Goal: Task Accomplishment & Management: Use online tool/utility

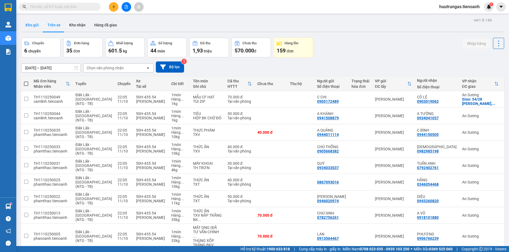
click at [32, 24] on button "Kho gửi" at bounding box center [32, 24] width 22 height 13
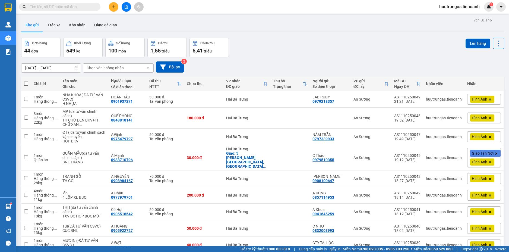
click at [25, 82] on span at bounding box center [26, 83] width 4 height 4
click at [26, 81] on input "checkbox" at bounding box center [26, 81] width 0 height 0
checkbox input "true"
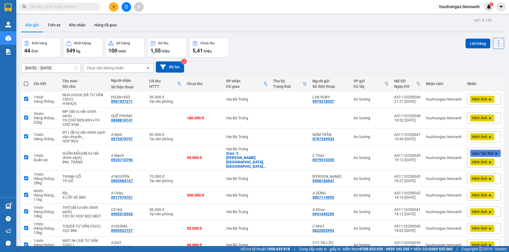
checkbox input "true"
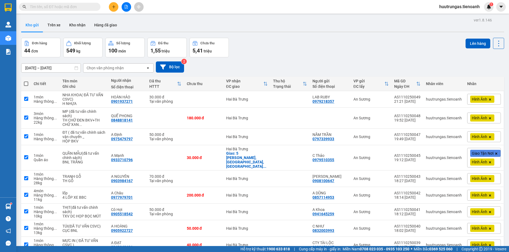
checkbox input "true"
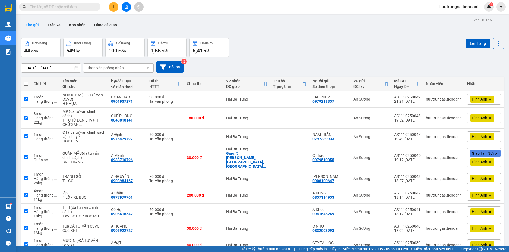
checkbox input "true"
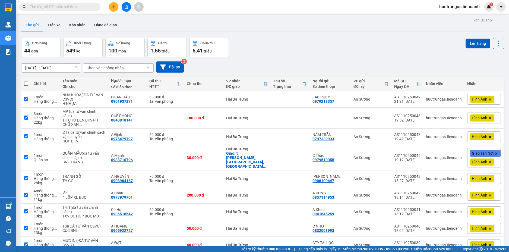
checkbox input "true"
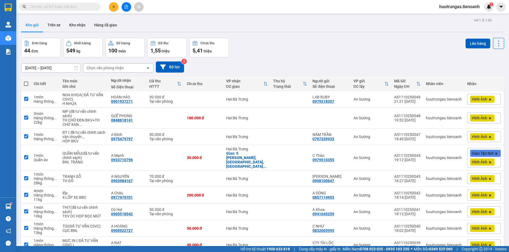
checkbox input "true"
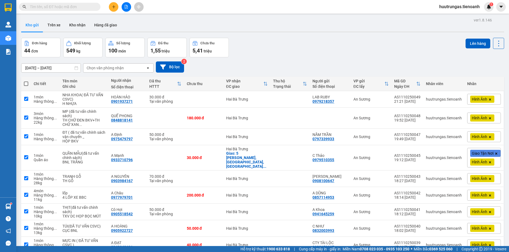
checkbox input "true"
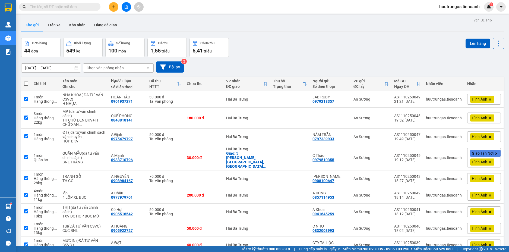
checkbox input "true"
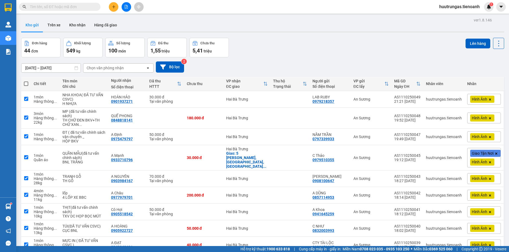
checkbox input "true"
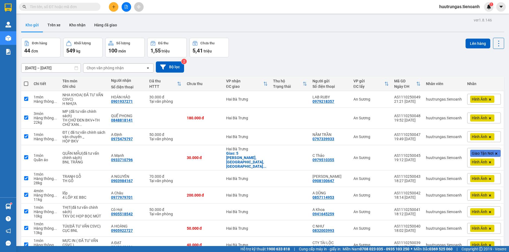
checkbox input "true"
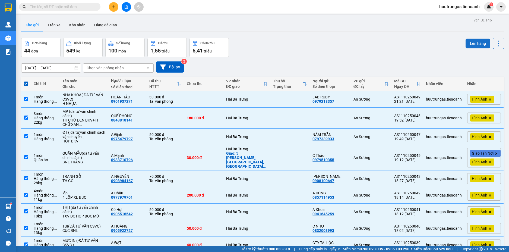
click at [478, 46] on button "Lên hàng" at bounding box center [477, 44] width 25 height 10
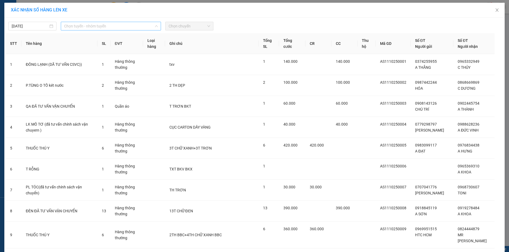
click at [154, 28] on span "Chọn tuyến - nhóm tuyến" at bounding box center [111, 26] width 94 height 8
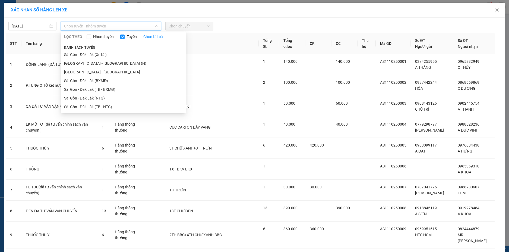
click at [109, 54] on li "Sài Gòn - Đăk Lăk (Xe tải)" at bounding box center [123, 54] width 125 height 9
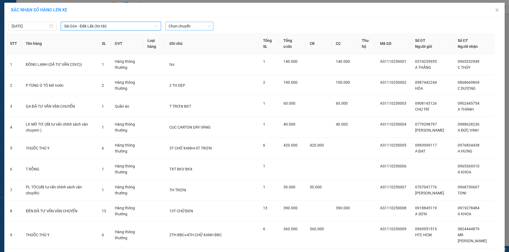
click at [199, 25] on span "Chọn chuyến" at bounding box center [189, 26] width 42 height 8
click at [191, 46] on div "22:00 - 50H-080.78" at bounding box center [187, 46] width 42 height 6
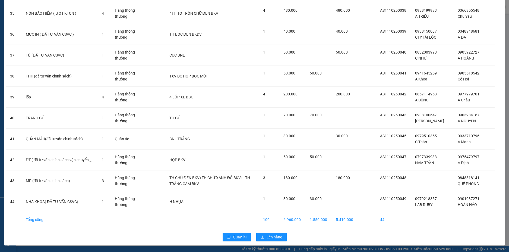
scroll to position [787, 0]
click at [271, 236] on span "Lên hàng" at bounding box center [274, 237] width 16 height 6
click at [459, 7] on span "huutrungas.tienoanh" at bounding box center [459, 6] width 49 height 7
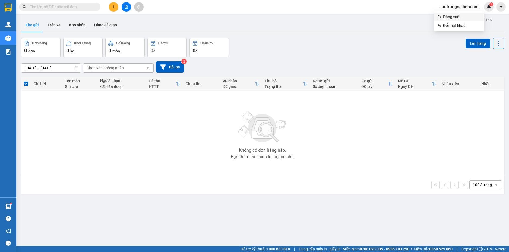
click at [457, 15] on span "Đăng xuất" at bounding box center [462, 17] width 38 height 6
